Goal: Book appointment/travel/reservation

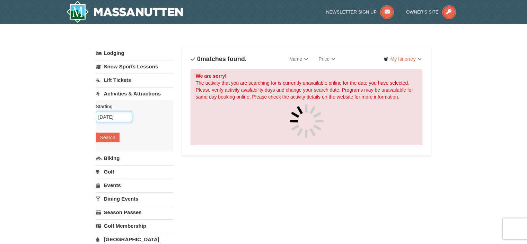
click at [109, 116] on input "[DATE]" at bounding box center [114, 117] width 36 height 10
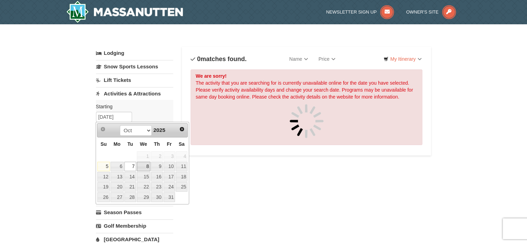
click at [148, 166] on link "8" at bounding box center [144, 167] width 14 height 10
type input "[DATE]"
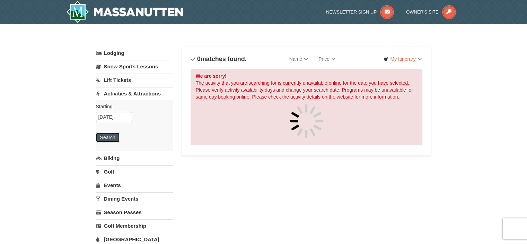
click at [112, 138] on button "Search" at bounding box center [108, 137] width 24 height 10
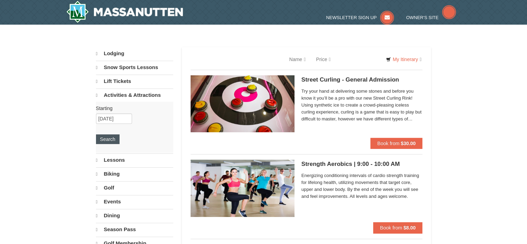
select select "10"
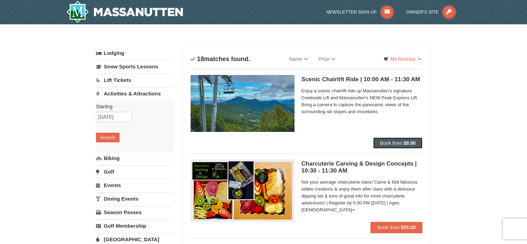
click at [397, 143] on span "Book from" at bounding box center [391, 143] width 22 height 6
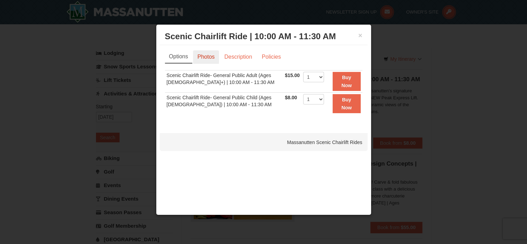
click at [206, 56] on link "Photos" at bounding box center [206, 56] width 26 height 13
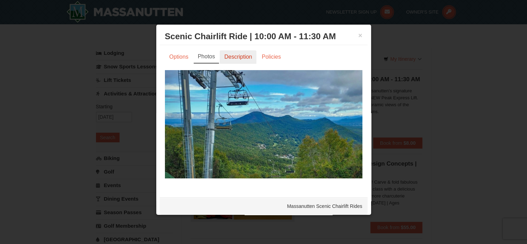
click at [243, 56] on link "Description" at bounding box center [238, 56] width 37 height 13
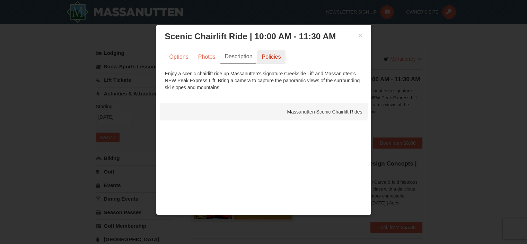
click at [269, 57] on link "Policies" at bounding box center [271, 56] width 28 height 13
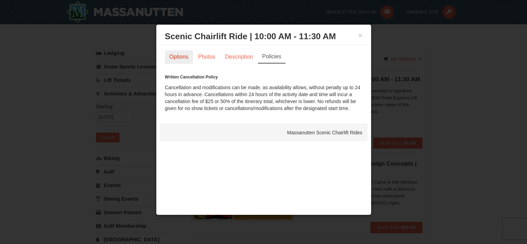
click at [190, 59] on link "Options" at bounding box center [179, 56] width 28 height 13
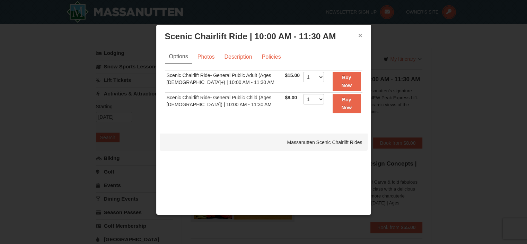
click at [360, 34] on button "×" at bounding box center [360, 35] width 4 height 7
